Goal: Task Accomplishment & Management: Use online tool/utility

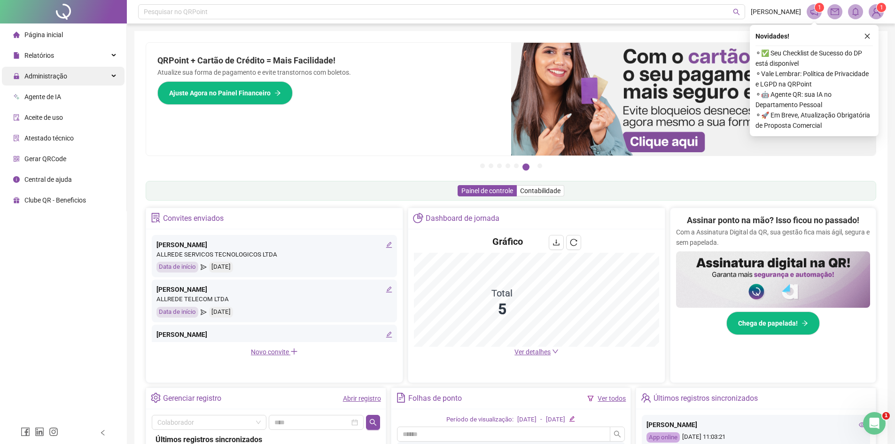
click at [39, 73] on span "Administração" at bounding box center [45, 76] width 43 height 8
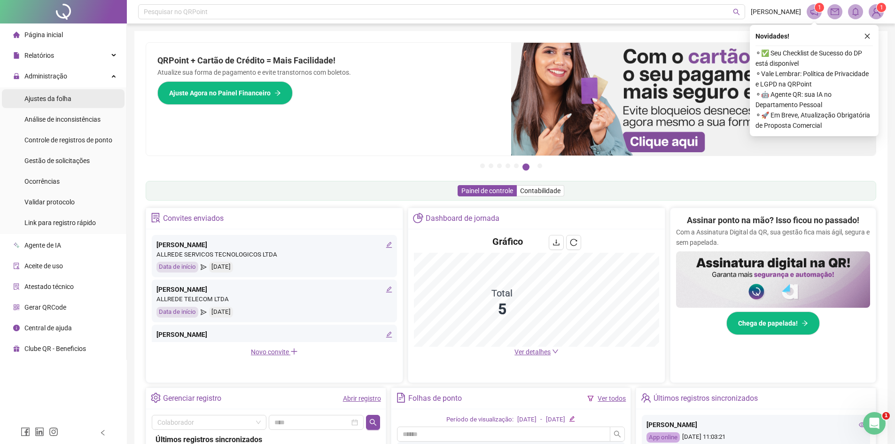
click at [63, 98] on span "Ajustes da folha" at bounding box center [47, 99] width 47 height 8
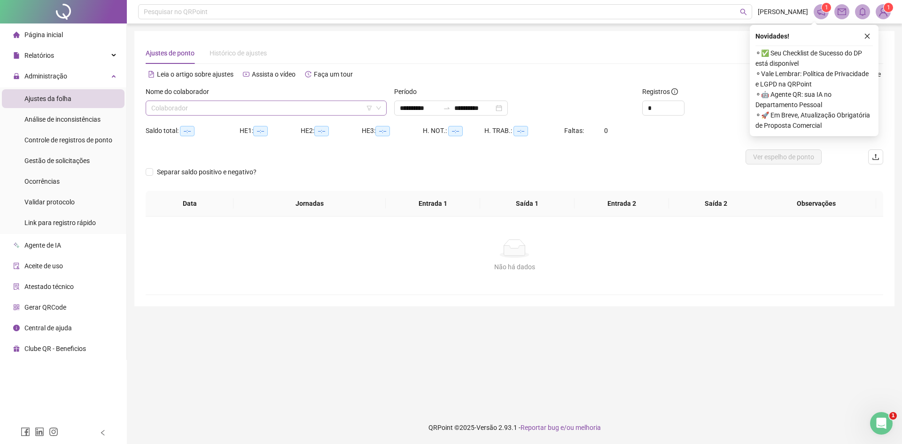
click at [281, 109] on input "search" at bounding box center [261, 108] width 221 height 14
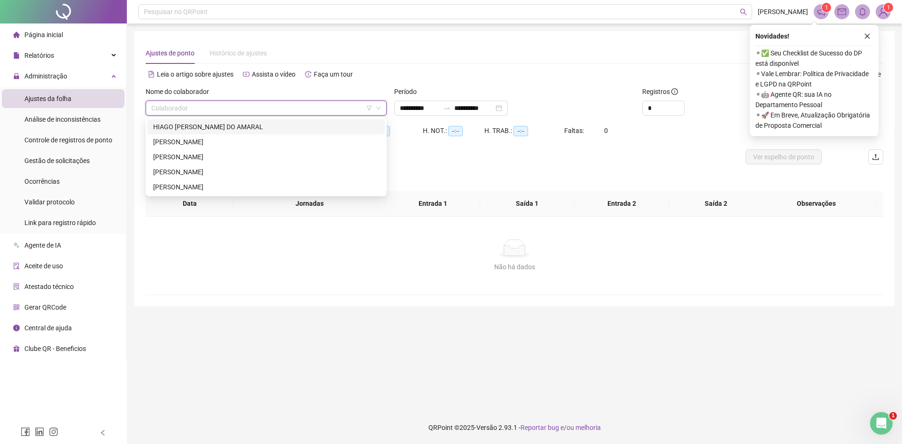
click at [218, 131] on div "HIAGO [PERSON_NAME] DO AMARAL" at bounding box center [266, 127] width 226 height 10
type input "**********"
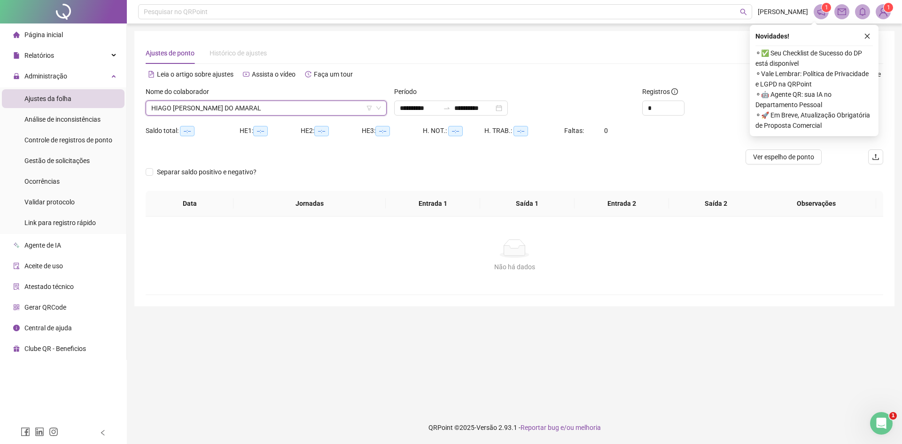
click at [874, 39] on div "Novidades ! ⚬ ✅ Seu Checklist de Sucesso do DP está disponível ⚬ Vale Lembrar: …" at bounding box center [814, 80] width 129 height 111
click at [871, 36] on button "button" at bounding box center [867, 36] width 11 height 11
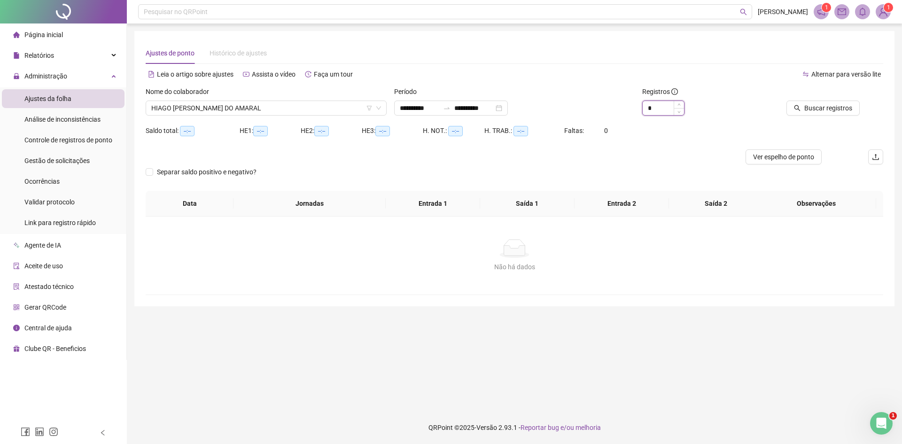
click at [656, 108] on input "*" at bounding box center [663, 108] width 41 height 14
type input "*"
click at [808, 107] on span "Buscar registros" at bounding box center [829, 108] width 48 height 10
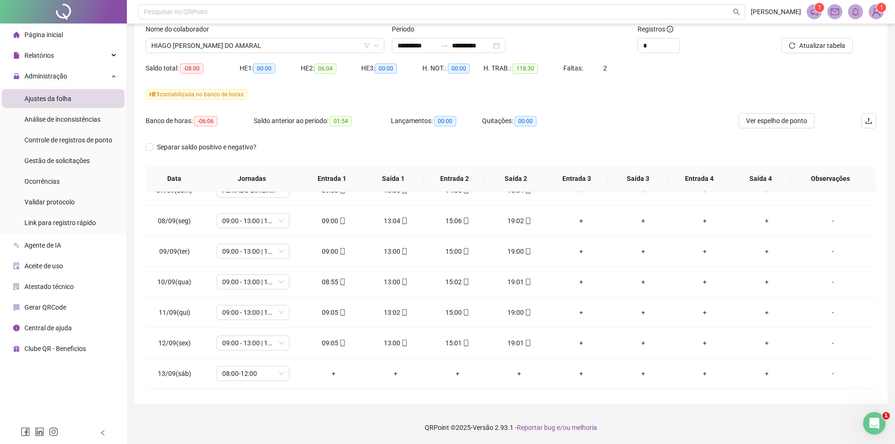
scroll to position [282, 0]
